Goal: Task Accomplishment & Management: Use online tool/utility

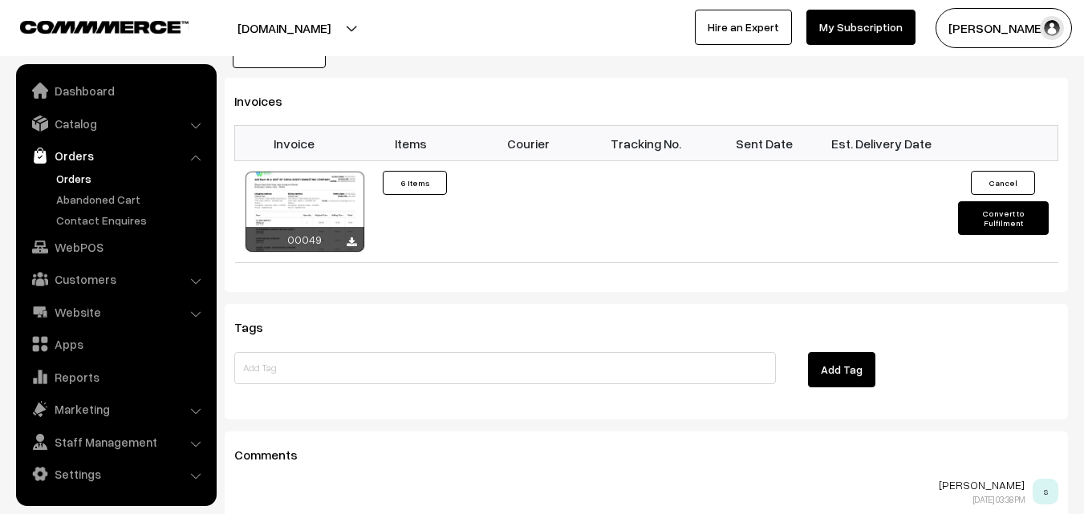
scroll to position [1470, 0]
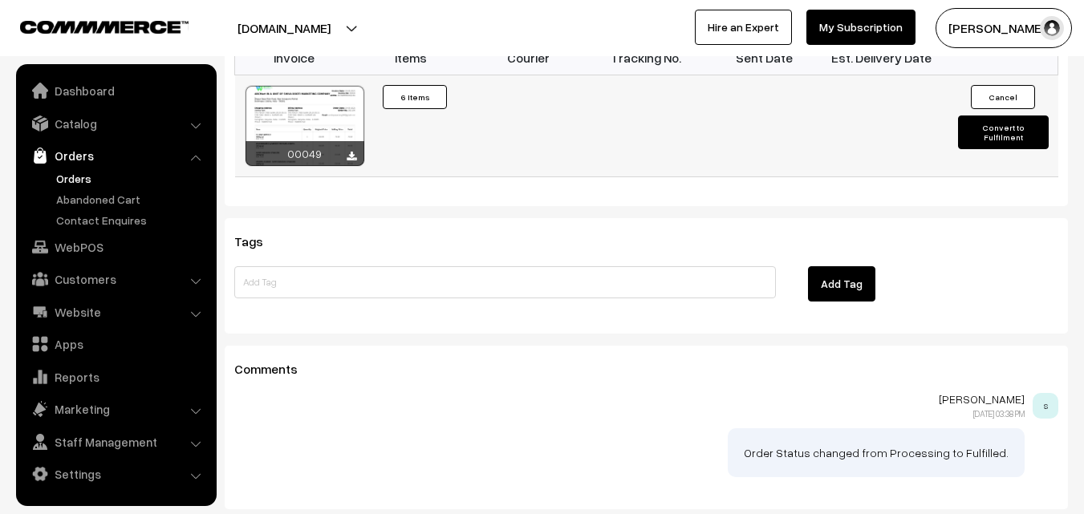
click at [1004, 116] on button "Convert to Fulfilment" at bounding box center [1003, 133] width 91 height 34
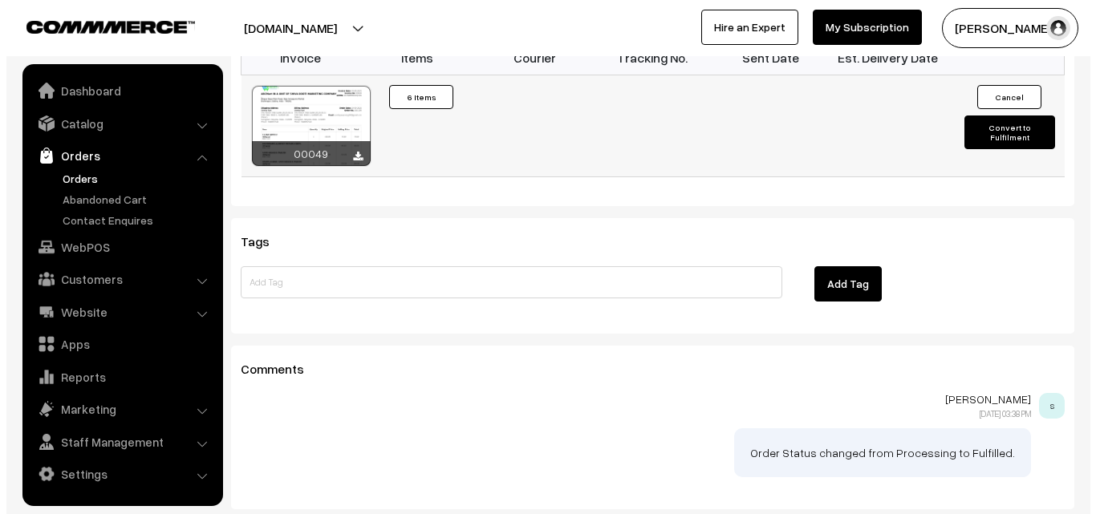
scroll to position [1476, 0]
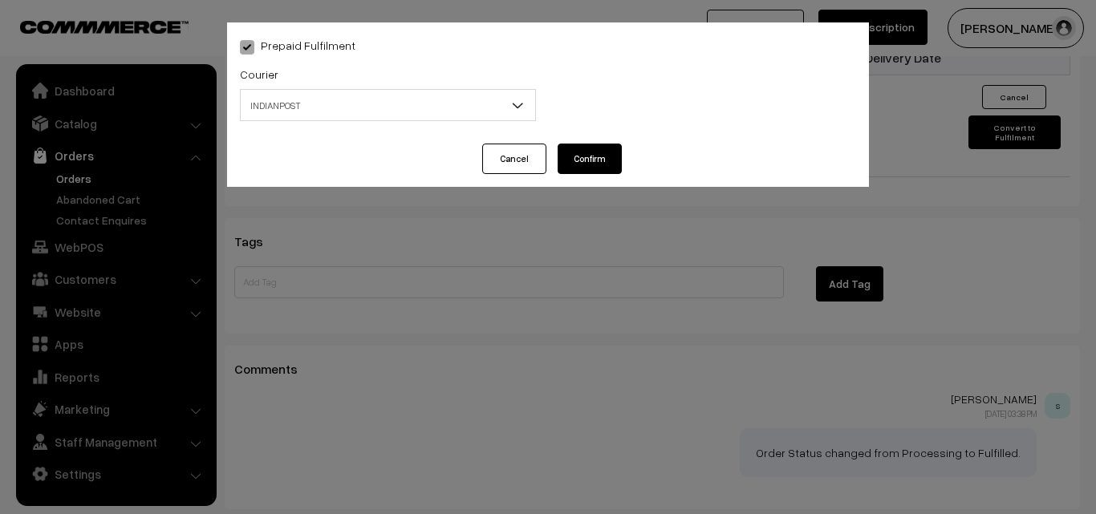
click at [436, 109] on span "INDIANPOST" at bounding box center [388, 105] width 294 height 28
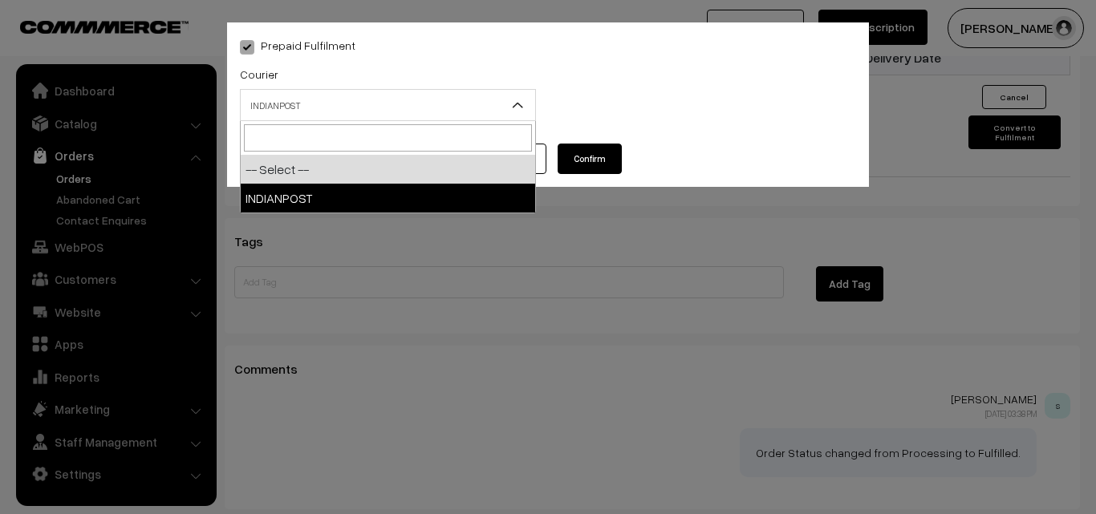
select select "1"
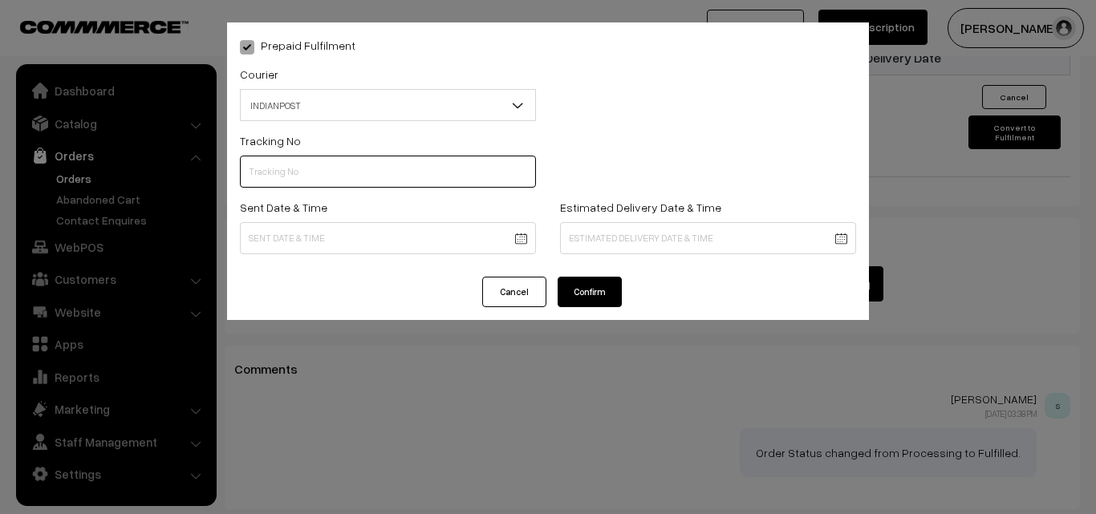
click at [335, 179] on input "text" at bounding box center [388, 172] width 296 height 32
type input "CO084814868IN"
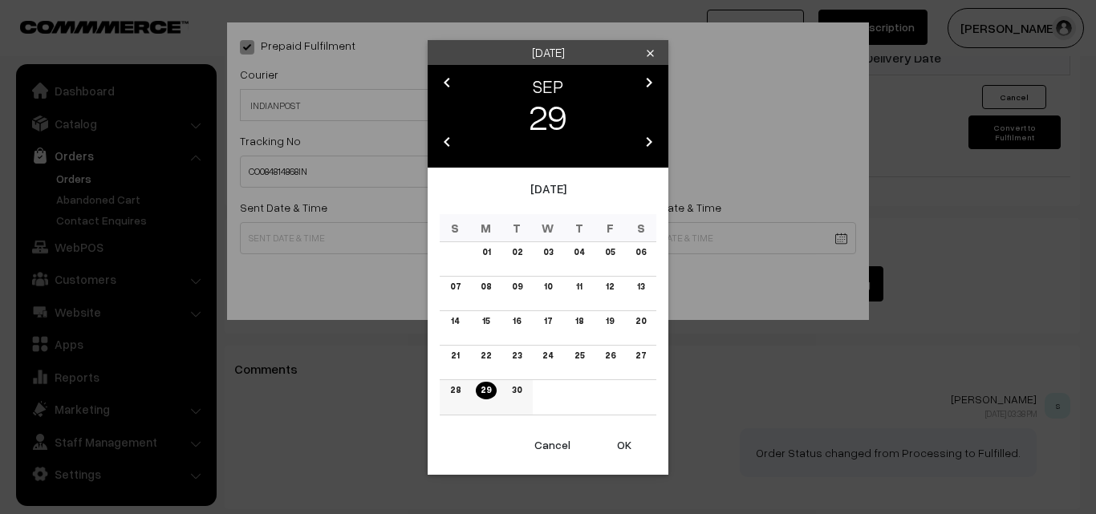
click at [481, 392] on link "29" at bounding box center [486, 390] width 20 height 17
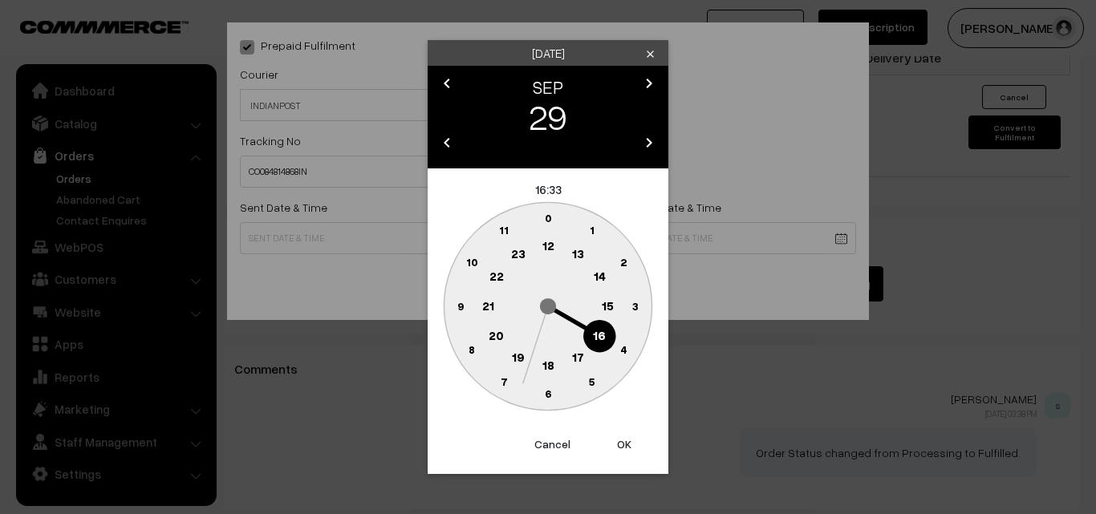
click at [624, 450] on button "OK" at bounding box center [624, 444] width 64 height 35
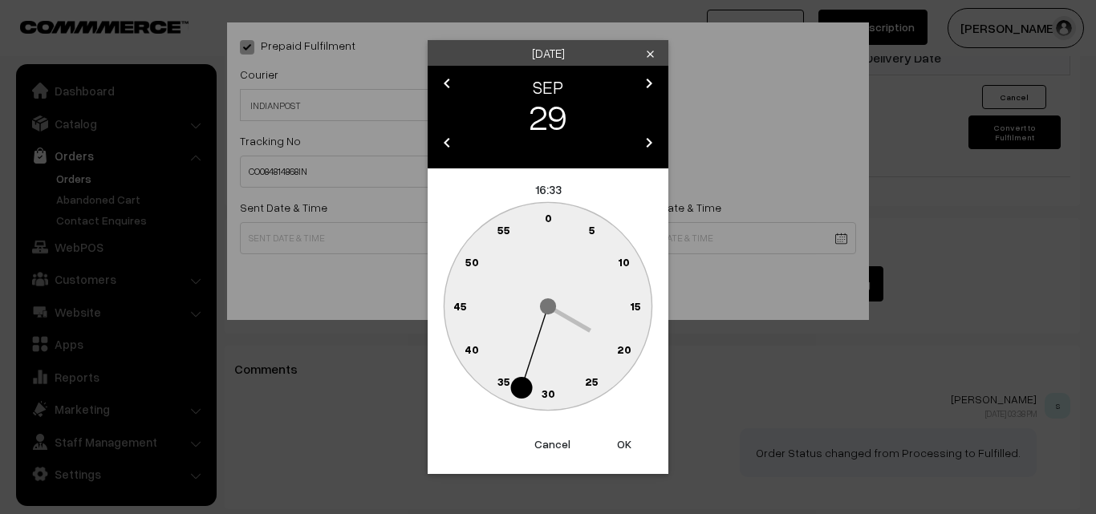
click at [626, 442] on button "OK" at bounding box center [624, 444] width 64 height 35
type input "[DATE] 16:33"
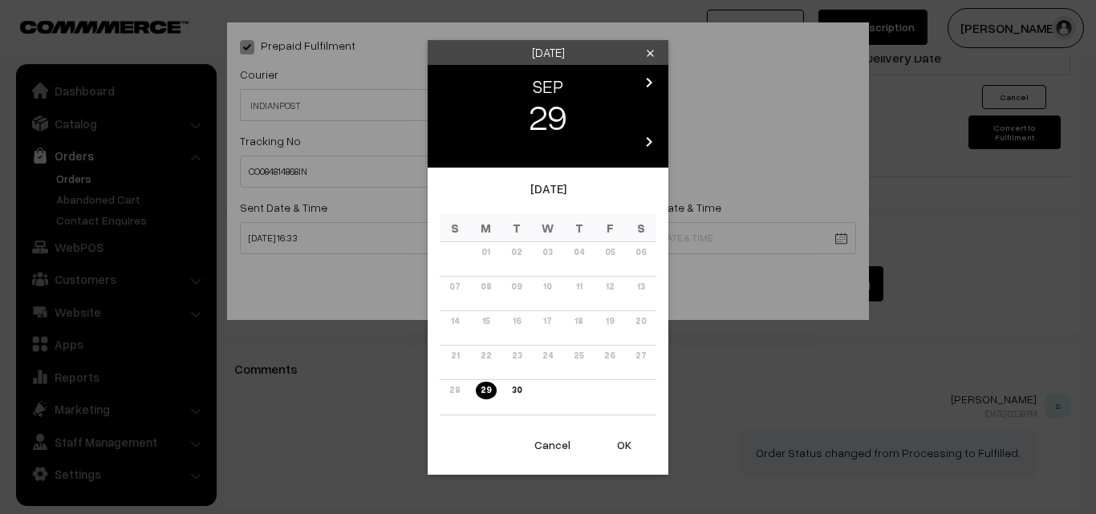
drag, startPoint x: 651, startPoint y: 128, endPoint x: 645, endPoint y: 149, distance: 22.4
click at [648, 141] on div "chevron_left SEP chevron_right 29 chevron_left 2025 chevron_right" at bounding box center [548, 116] width 241 height 103
click at [645, 149] on icon "chevron_right" at bounding box center [648, 141] width 19 height 19
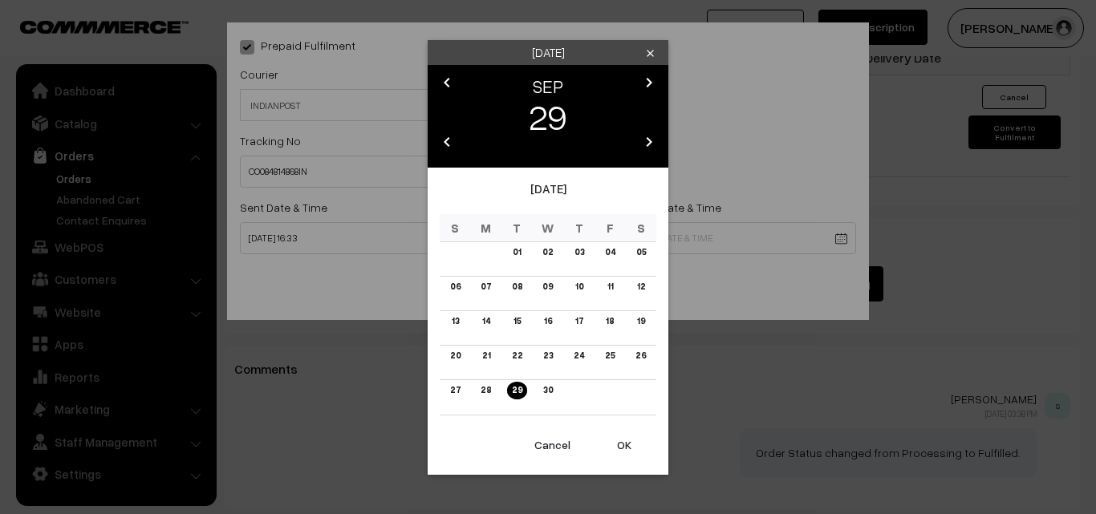
click at [644, 135] on icon "chevron_right" at bounding box center [648, 141] width 19 height 19
click at [646, 135] on icon "chevron_right" at bounding box center [648, 141] width 19 height 19
click at [439, 138] on icon "chevron_left" at bounding box center [446, 141] width 19 height 19
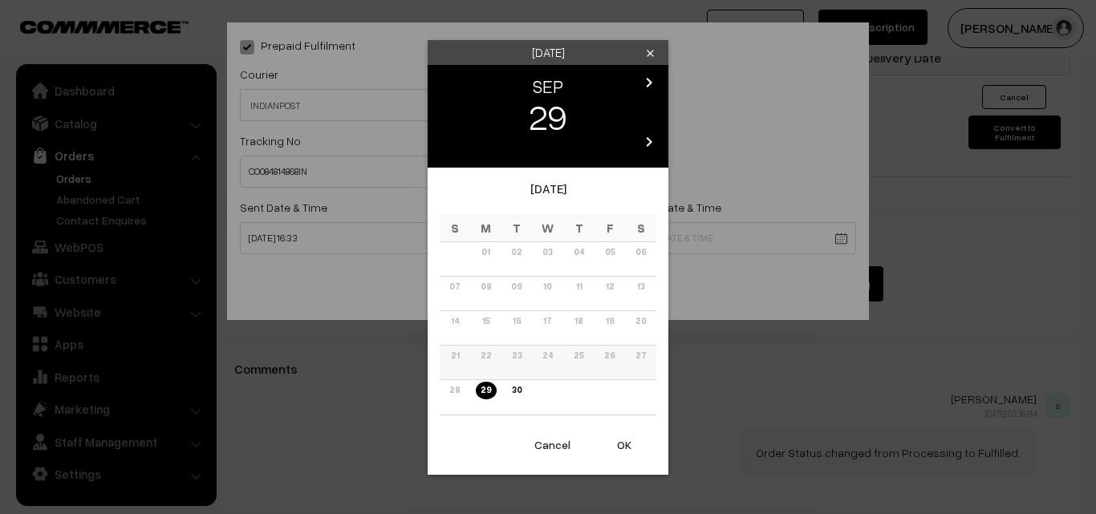
click at [528, 367] on td "23" at bounding box center [516, 363] width 31 height 35
click at [520, 388] on link "30" at bounding box center [516, 390] width 19 height 17
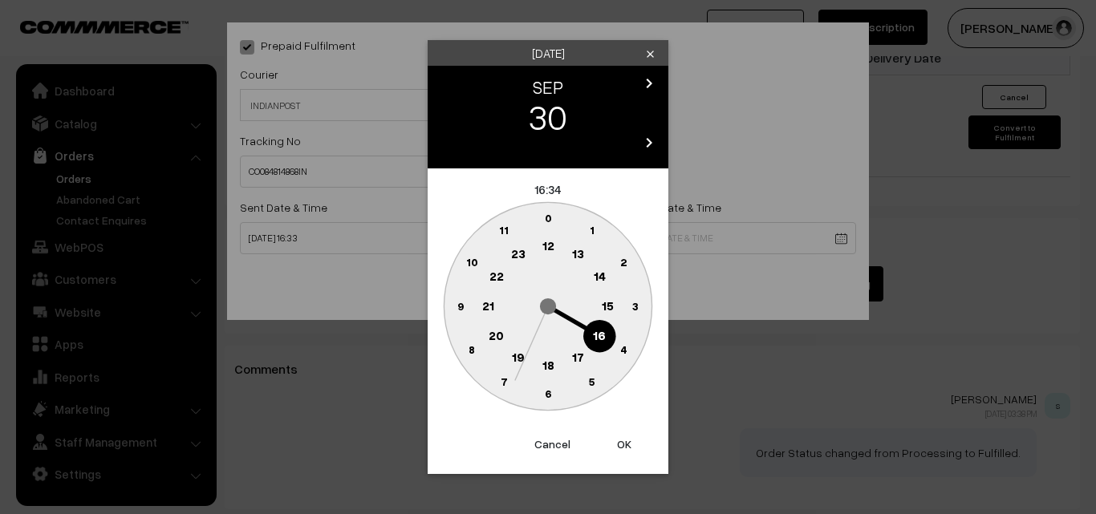
click at [554, 435] on button "Cancel" at bounding box center [552, 444] width 64 height 35
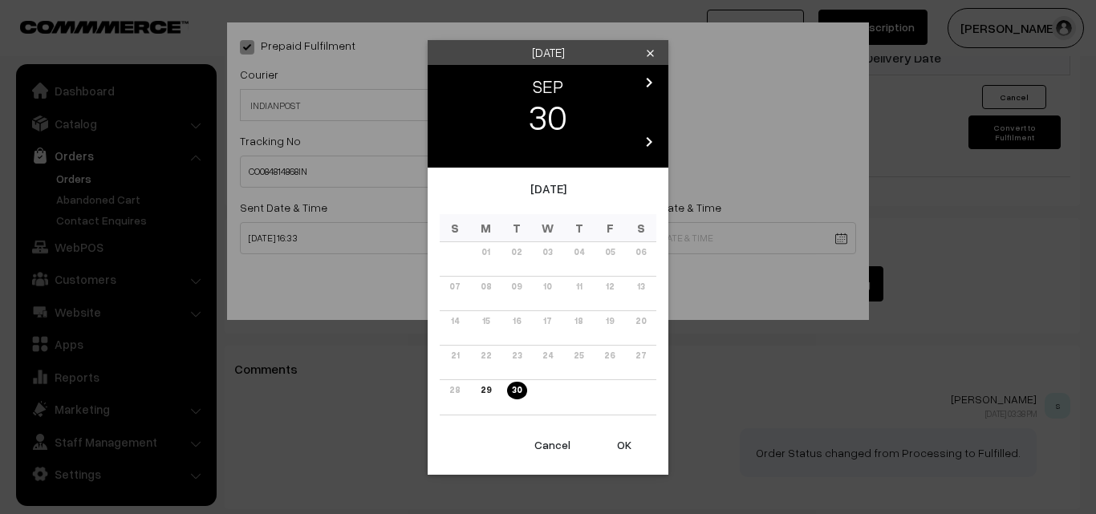
click at [520, 187] on div "[DATE]" at bounding box center [548, 197] width 217 height 35
click at [647, 79] on icon "chevron_right" at bounding box center [648, 82] width 19 height 19
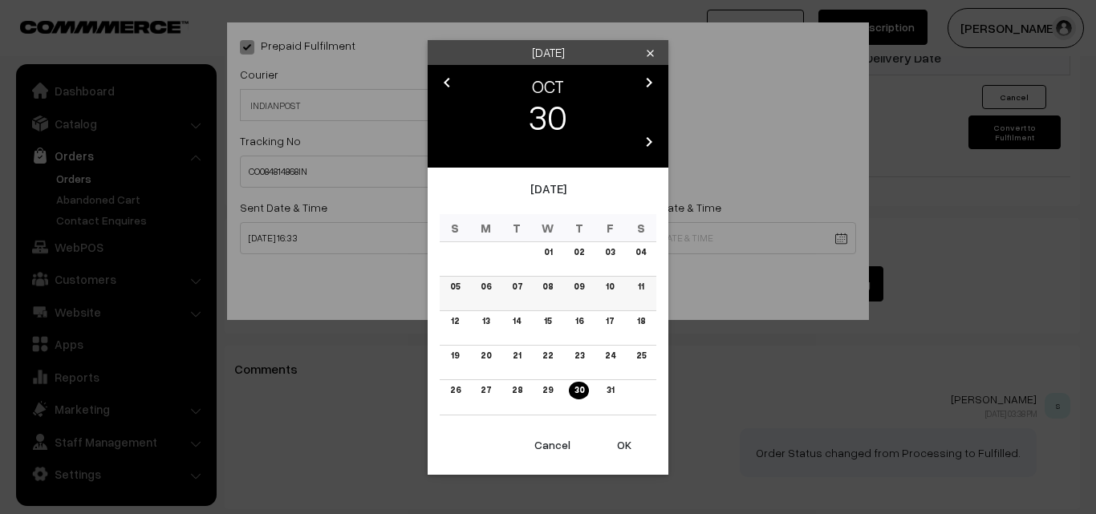
click at [485, 286] on link "06" at bounding box center [486, 286] width 20 height 17
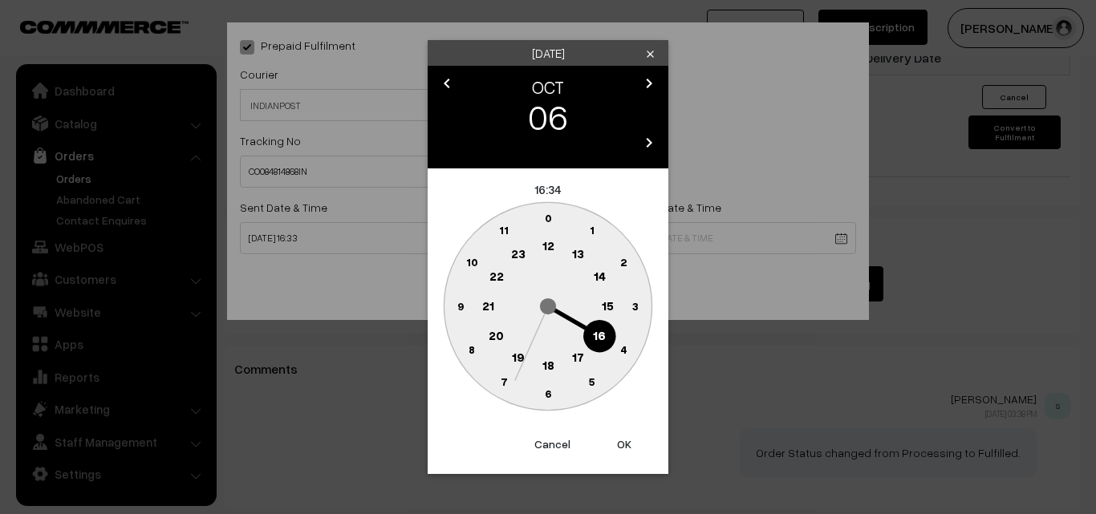
click at [626, 438] on button "OK" at bounding box center [624, 444] width 64 height 35
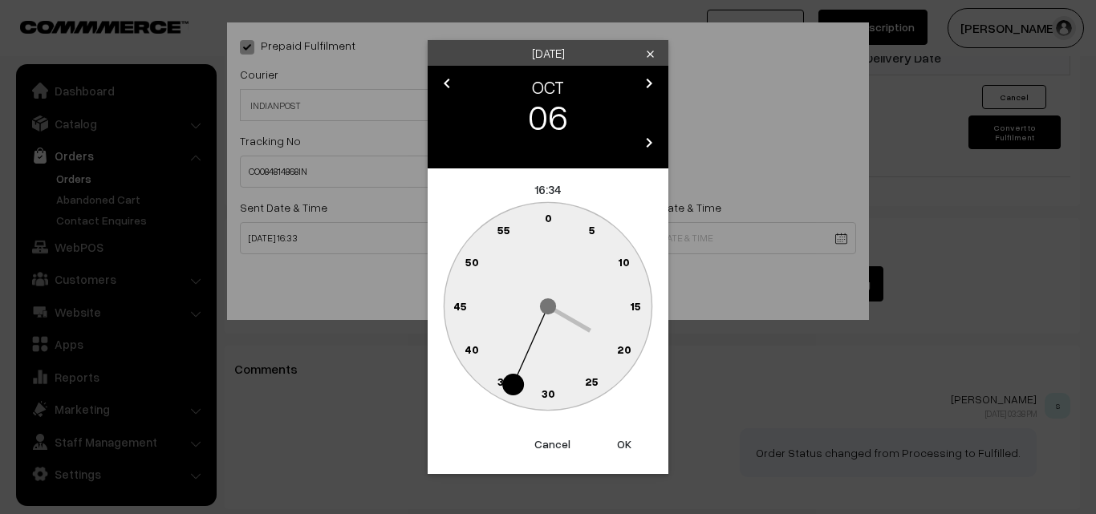
click at [627, 450] on button "OK" at bounding box center [624, 444] width 64 height 35
type input "[DATE] 16:34"
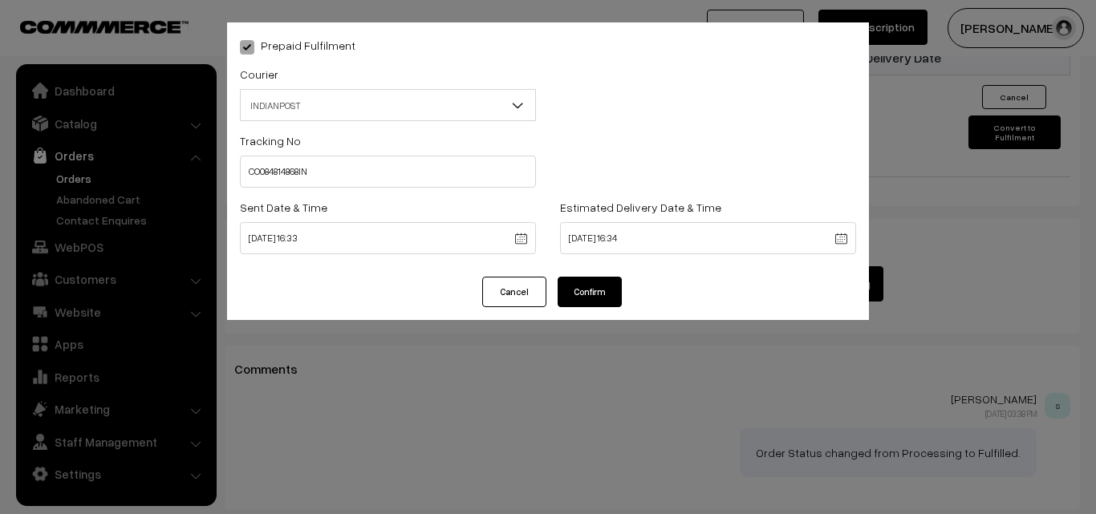
click at [593, 277] on button "Confirm" at bounding box center [590, 292] width 64 height 30
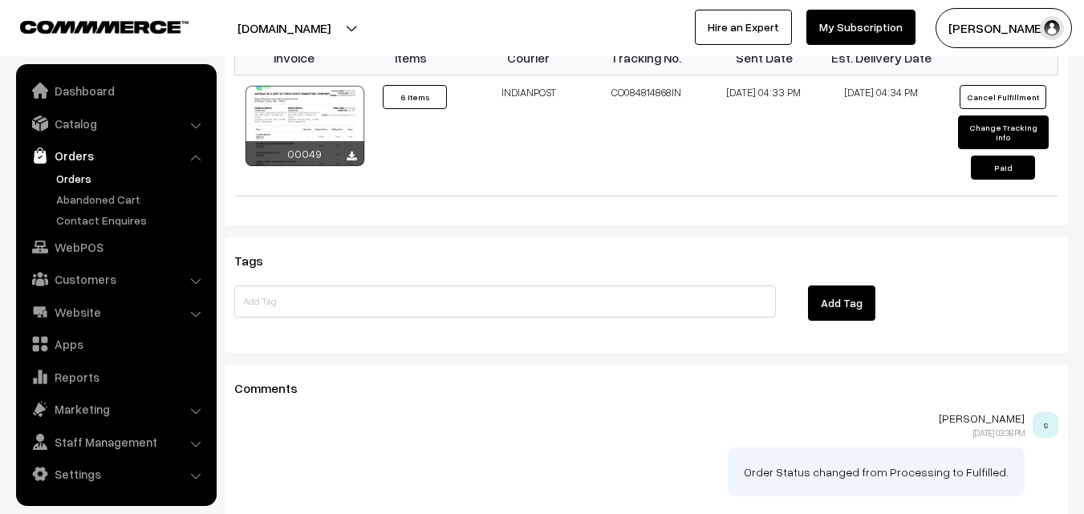
scroll to position [1470, 0]
click at [1003, 116] on button "Change Tracking Info" at bounding box center [1003, 133] width 91 height 34
select select "1"
type input "CO084814868IN"
type input "[DATE] 16:33"
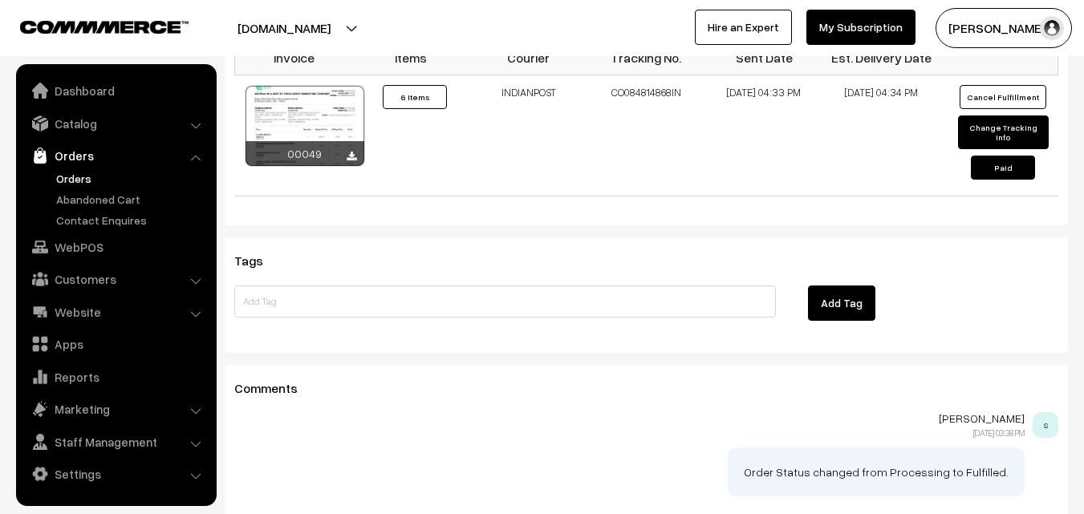
type input "[DATE] 16:34"
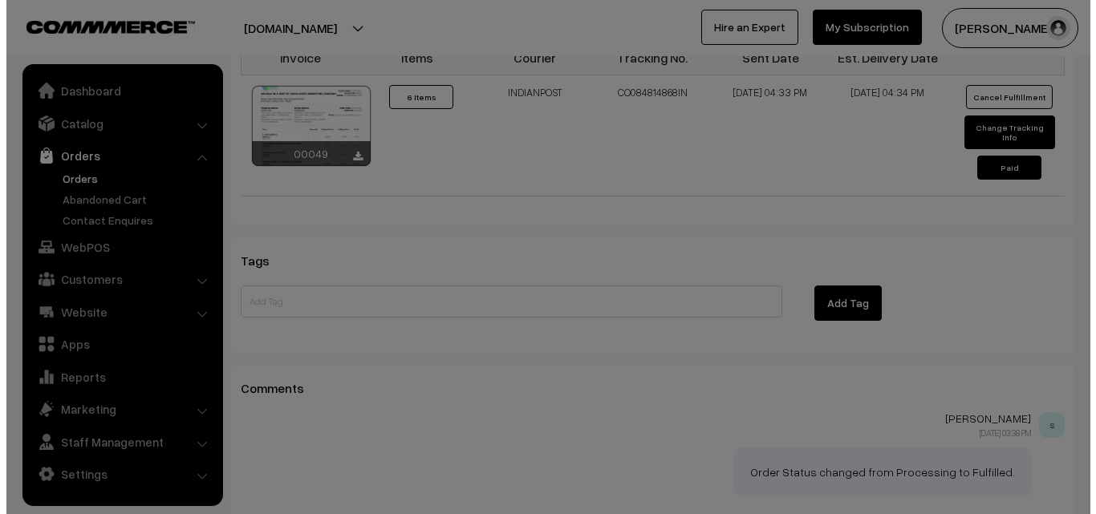
scroll to position [1476, 0]
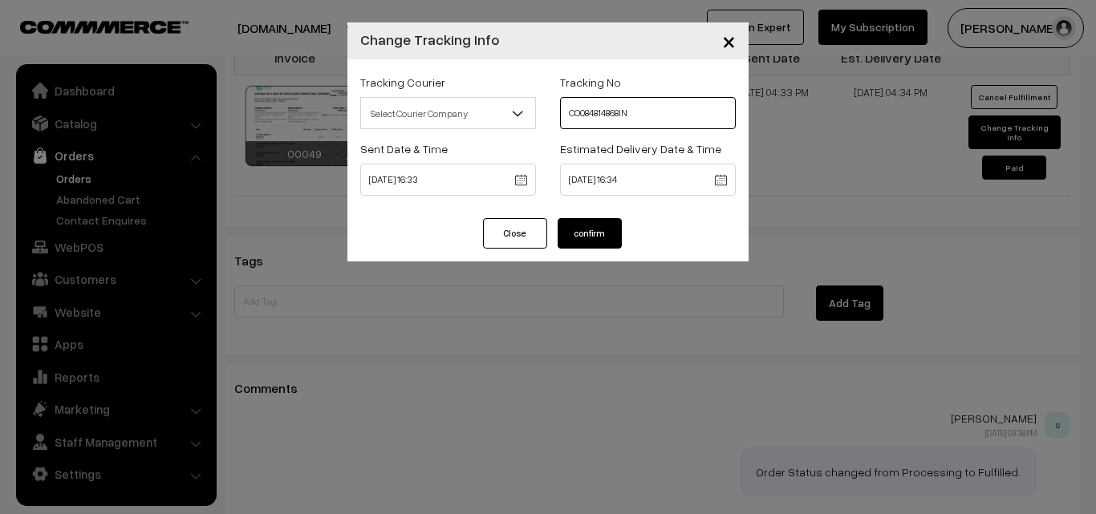
click at [664, 124] on input "CO084814868IN" at bounding box center [648, 113] width 176 height 32
click at [626, 111] on input "CO084814868IN" at bounding box center [648, 113] width 176 height 32
type input "CO084814262IN"
click at [586, 242] on button "confirm" at bounding box center [590, 233] width 64 height 30
